Goal: Task Accomplishment & Management: Use online tool/utility

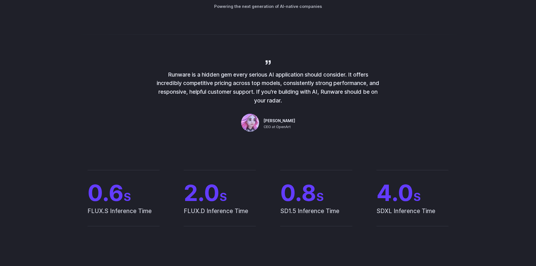
scroll to position [394, 0]
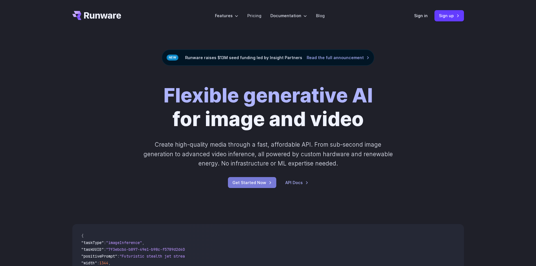
click at [264, 179] on link "Get Started Now" at bounding box center [252, 182] width 48 height 11
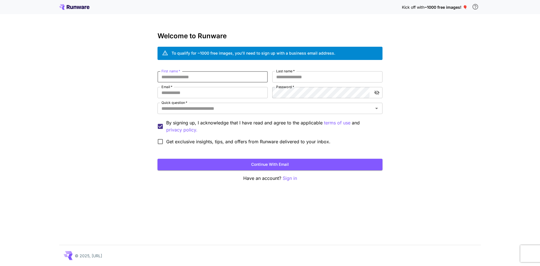
click at [173, 77] on input "First name   *" at bounding box center [212, 76] width 110 height 11
type input "****"
type input "******"
click at [179, 92] on input "Email   *" at bounding box center [212, 92] width 110 height 11
type input "**********"
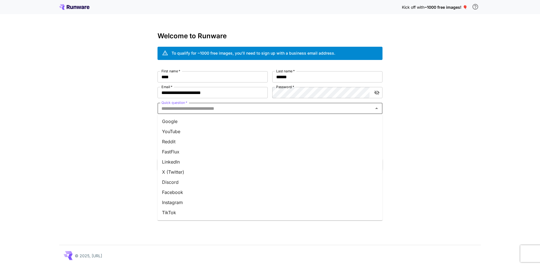
click at [319, 108] on input "Quick question   *" at bounding box center [265, 108] width 212 height 8
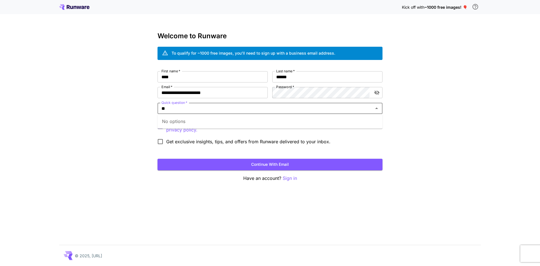
type input "*"
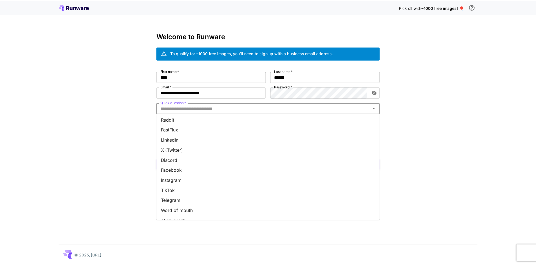
scroll to position [50, 0]
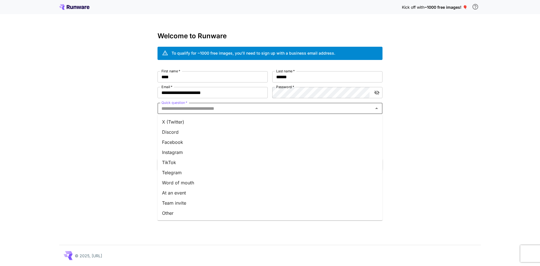
click at [183, 197] on ul "Google YouTube Reddit FastFlux LinkedIn X (Twitter) Discord Facebook Instagram …" at bounding box center [269, 167] width 225 height 106
click at [178, 215] on li "Other" at bounding box center [269, 213] width 225 height 10
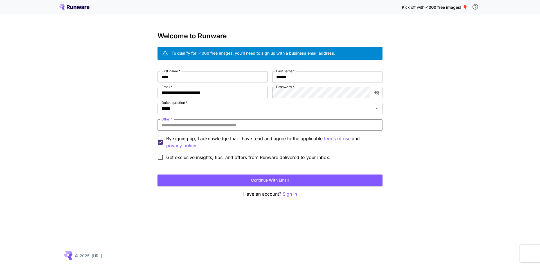
click at [183, 125] on input "Other   *" at bounding box center [269, 124] width 225 height 11
type input "**********"
click at [210, 182] on button "Continue with email" at bounding box center [269, 180] width 225 height 12
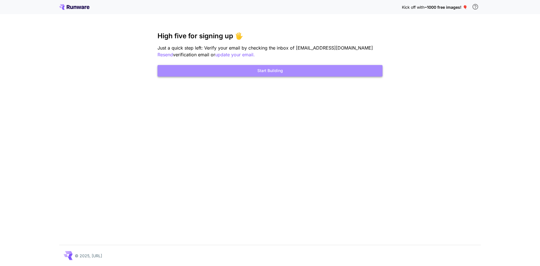
click at [324, 73] on button "Start Building" at bounding box center [269, 71] width 225 height 12
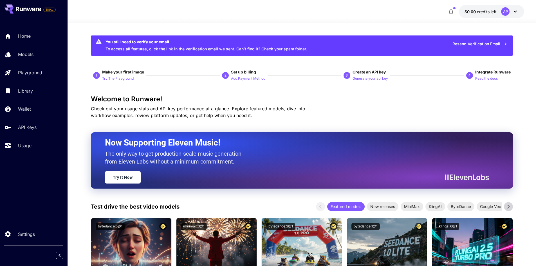
click at [129, 79] on p "Try The Playground" at bounding box center [117, 78] width 31 height 5
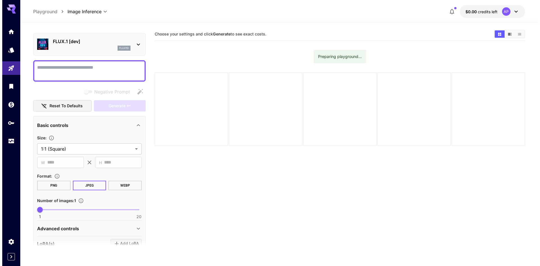
scroll to position [5, 0]
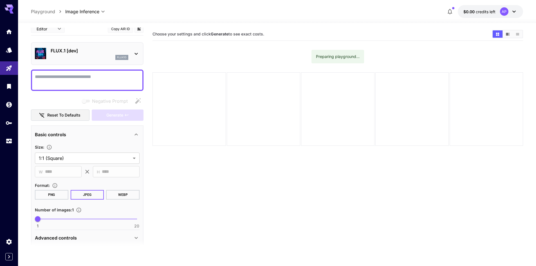
click at [141, 55] on div "FLUX.1 [dev] flux1d" at bounding box center [87, 53] width 112 height 23
click at [138, 53] on icon at bounding box center [136, 53] width 7 height 7
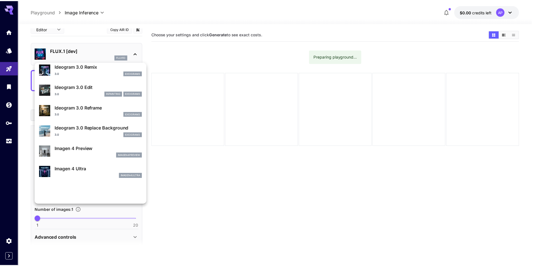
scroll to position [170, 0]
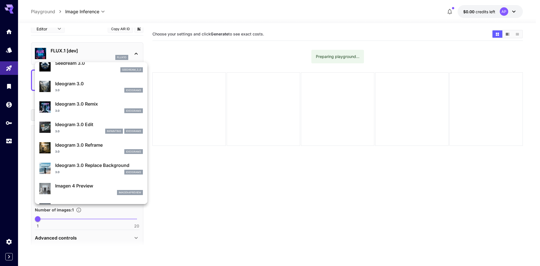
click at [125, 48] on div at bounding box center [270, 133] width 540 height 266
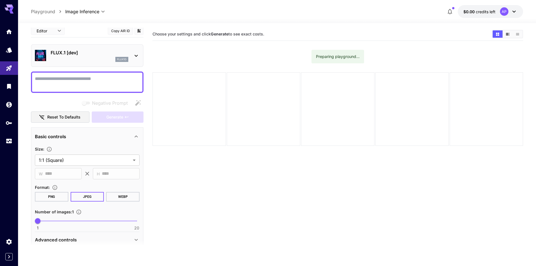
scroll to position [0, 0]
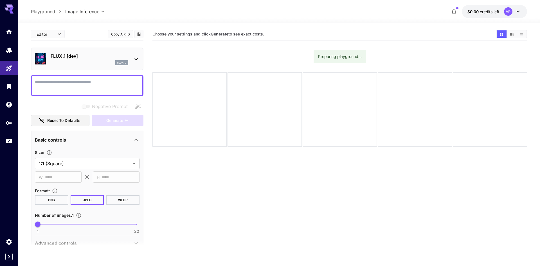
click at [101, 10] on body "**********" at bounding box center [270, 155] width 540 height 310
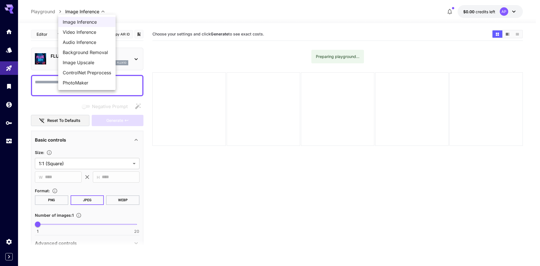
click at [44, 10] on div at bounding box center [270, 133] width 540 height 266
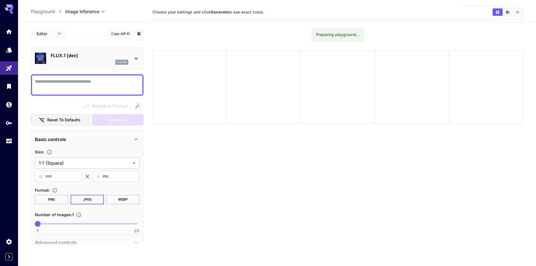
scroll to position [44, 0]
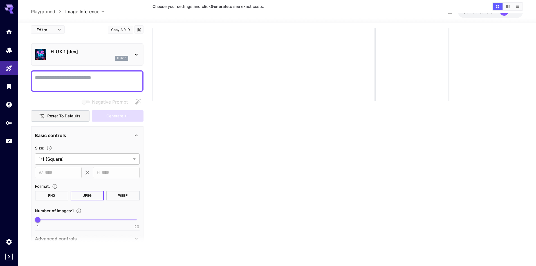
click at [54, 195] on button "PNG" at bounding box center [51, 195] width 33 height 10
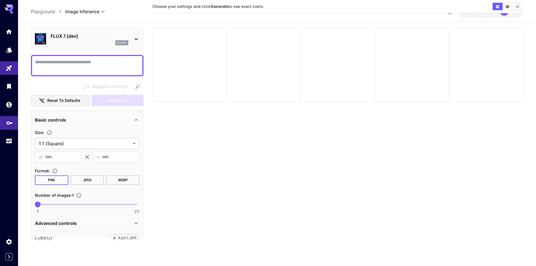
scroll to position [0, 0]
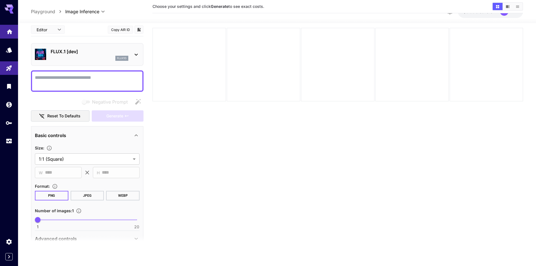
click at [5, 34] on link at bounding box center [9, 32] width 18 height 14
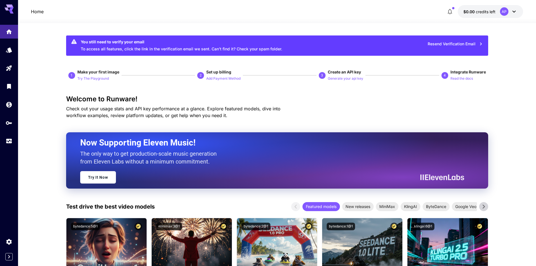
drag, startPoint x: 528, startPoint y: 17, endPoint x: 526, endPoint y: 7, distance: 10.6
click at [528, 17] on div at bounding box center [277, 19] width 518 height 7
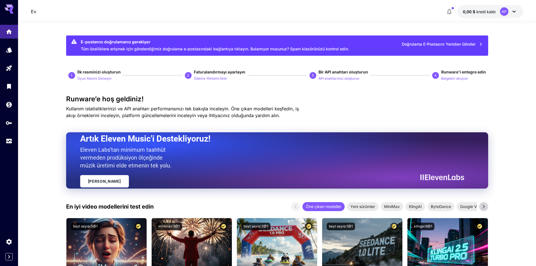
click at [112, 50] on font "Tüm özelliklere erişmek için gönderdiğimiz doğrulama e-postasındaki bağlantıya …" at bounding box center [215, 48] width 268 height 5
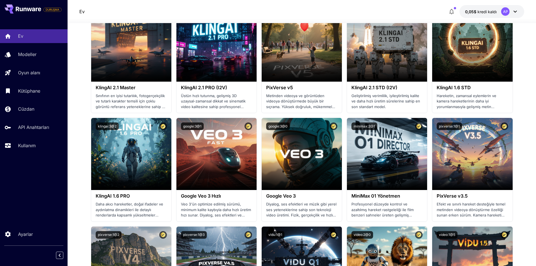
scroll to position [478, 0]
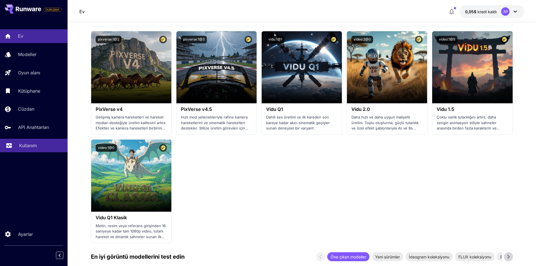
click at [34, 145] on font "Kullanım" at bounding box center [28, 146] width 18 height 6
